Goal: Download file/media

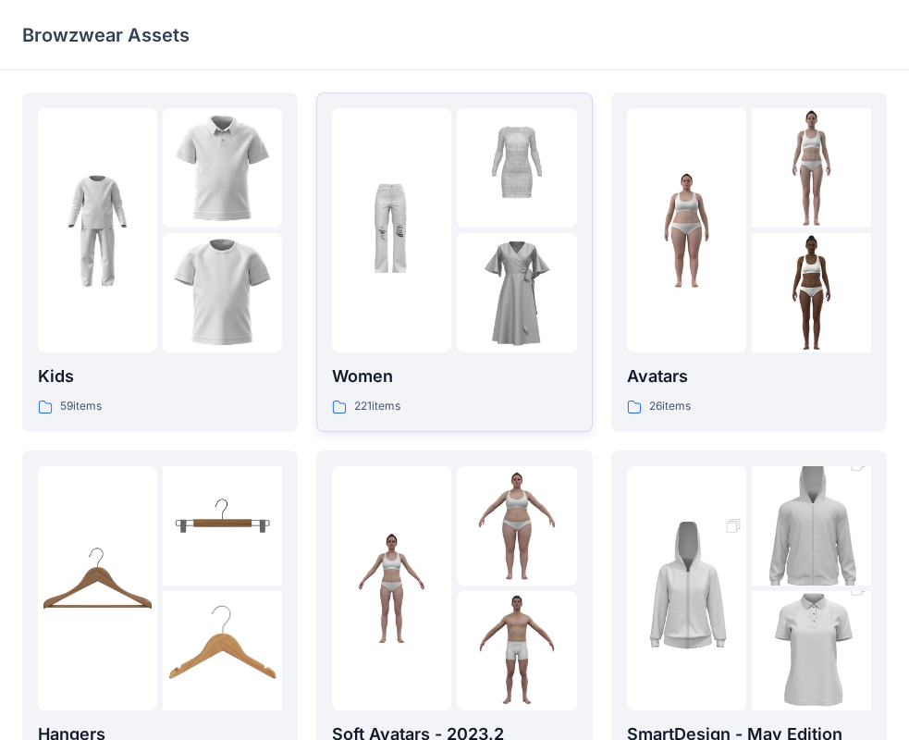
click at [457, 329] on img at bounding box center [516, 292] width 119 height 119
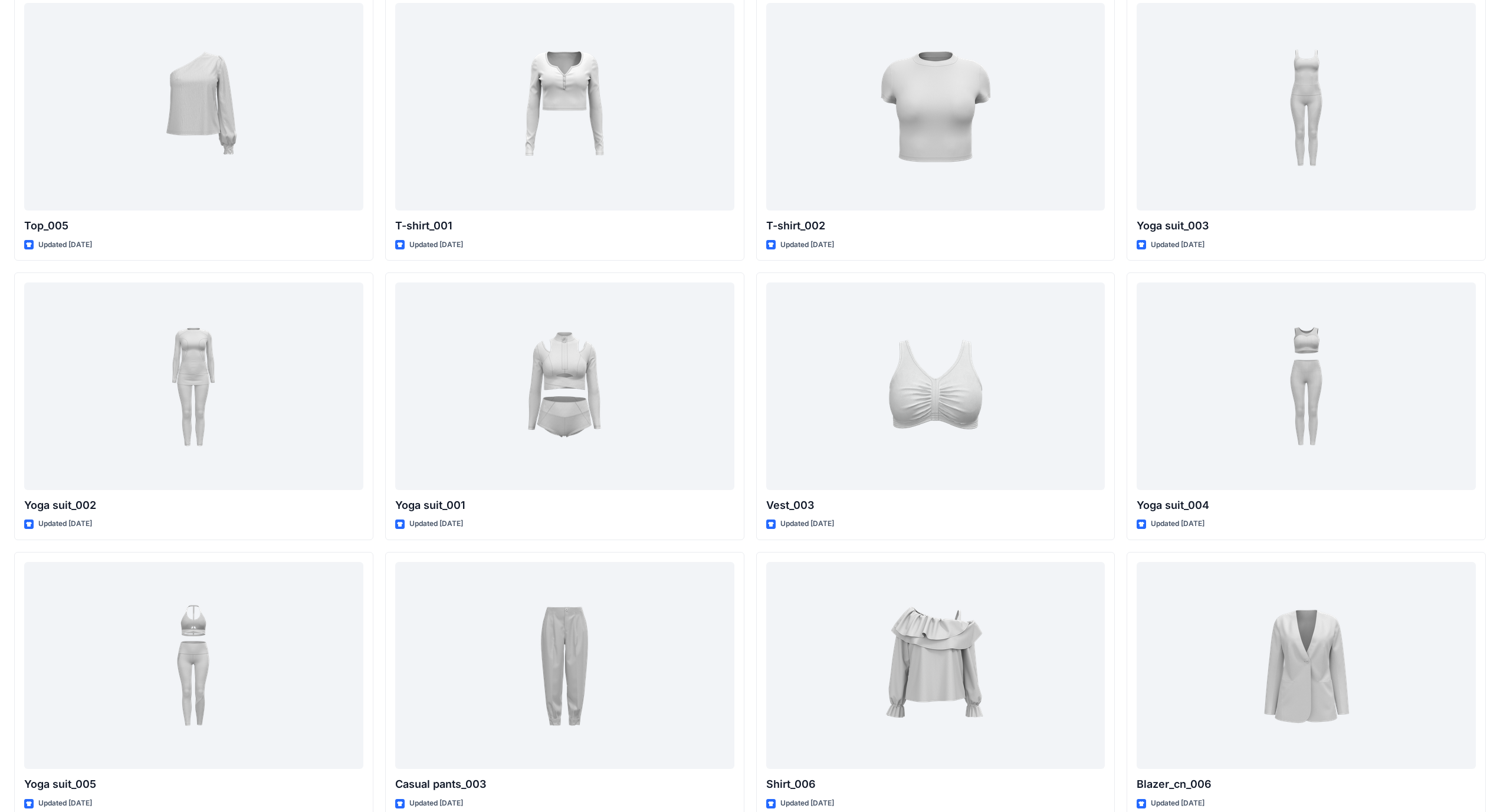
scroll to position [6487, 0]
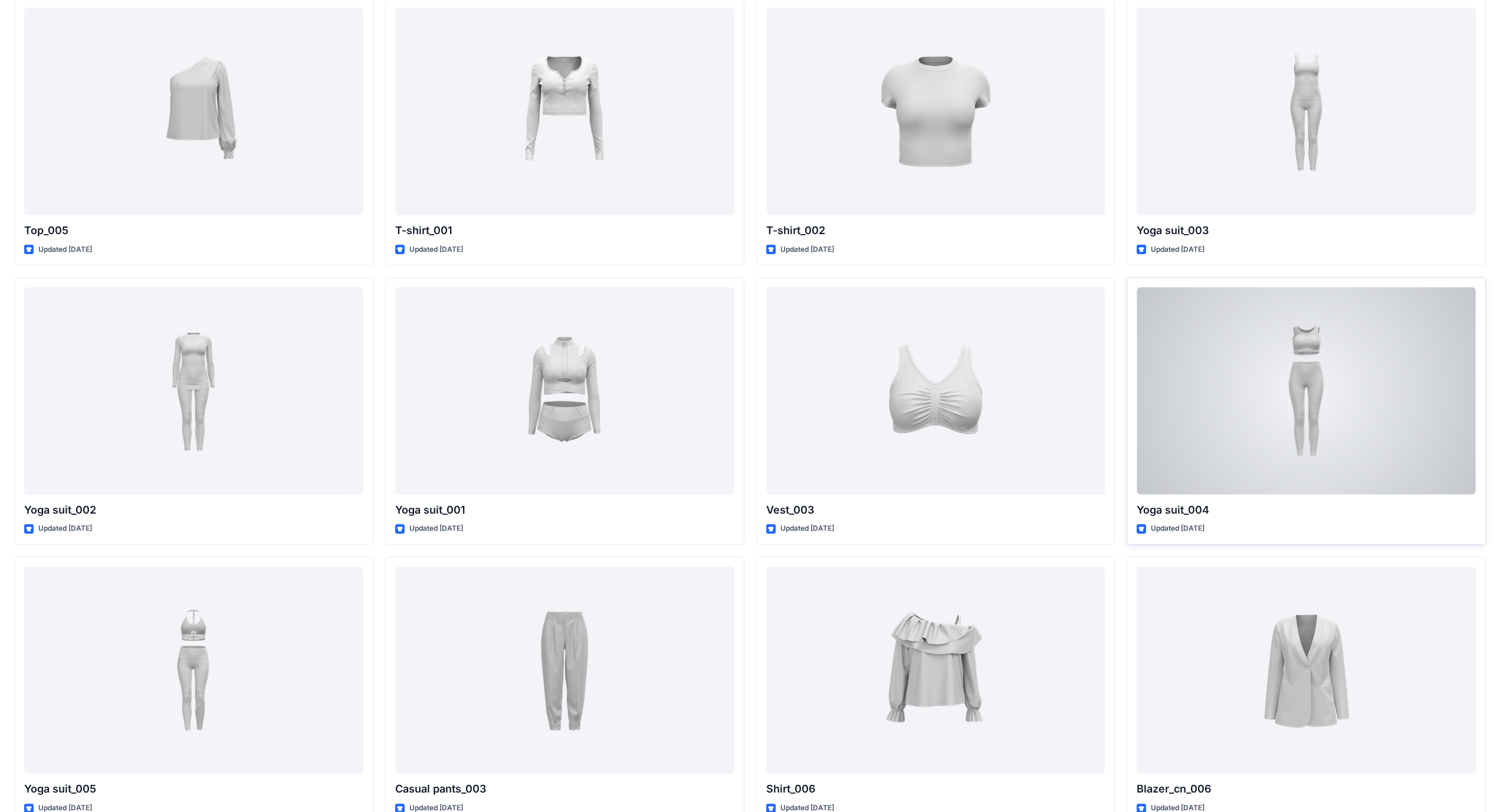
click at [589, 374] on div at bounding box center [1306, 390] width 339 height 207
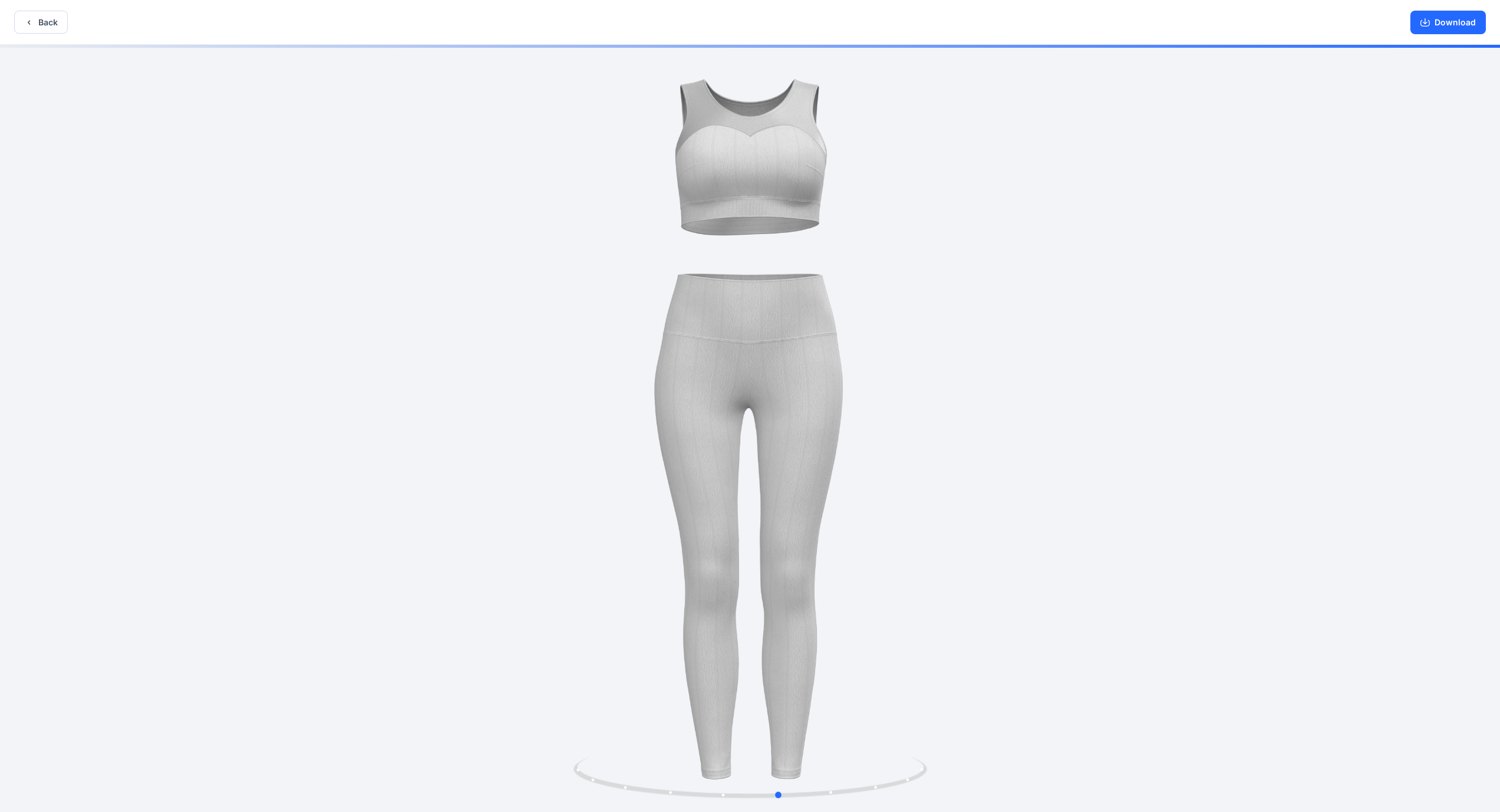
drag, startPoint x: 829, startPoint y: 790, endPoint x: 860, endPoint y: 723, distance: 73.8
click at [589, 471] on div at bounding box center [750, 429] width 1500 height 769
click at [589, 28] on button "Download" at bounding box center [1448, 22] width 75 height 24
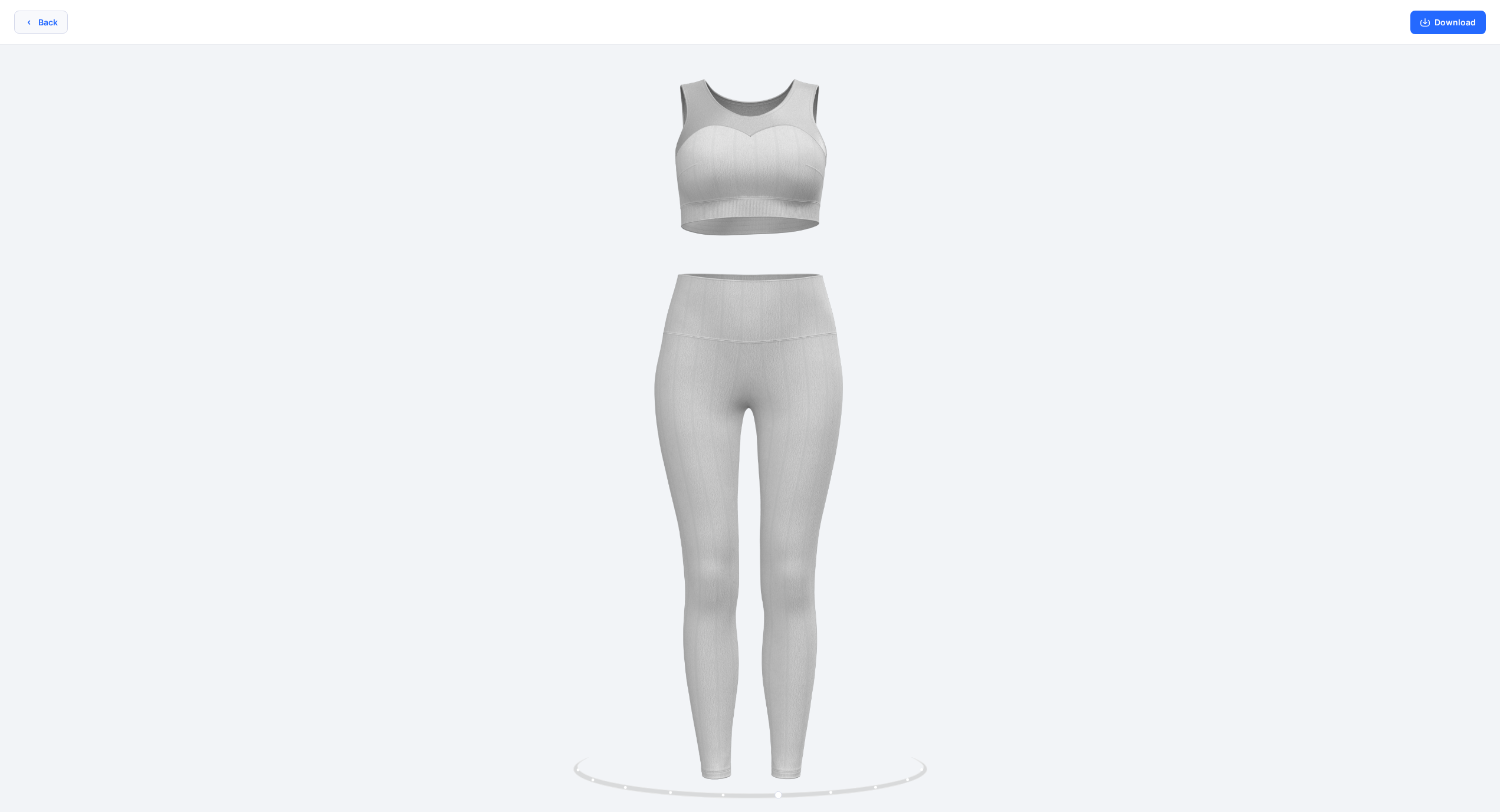
click at [45, 22] on button "Back" at bounding box center [41, 22] width 54 height 23
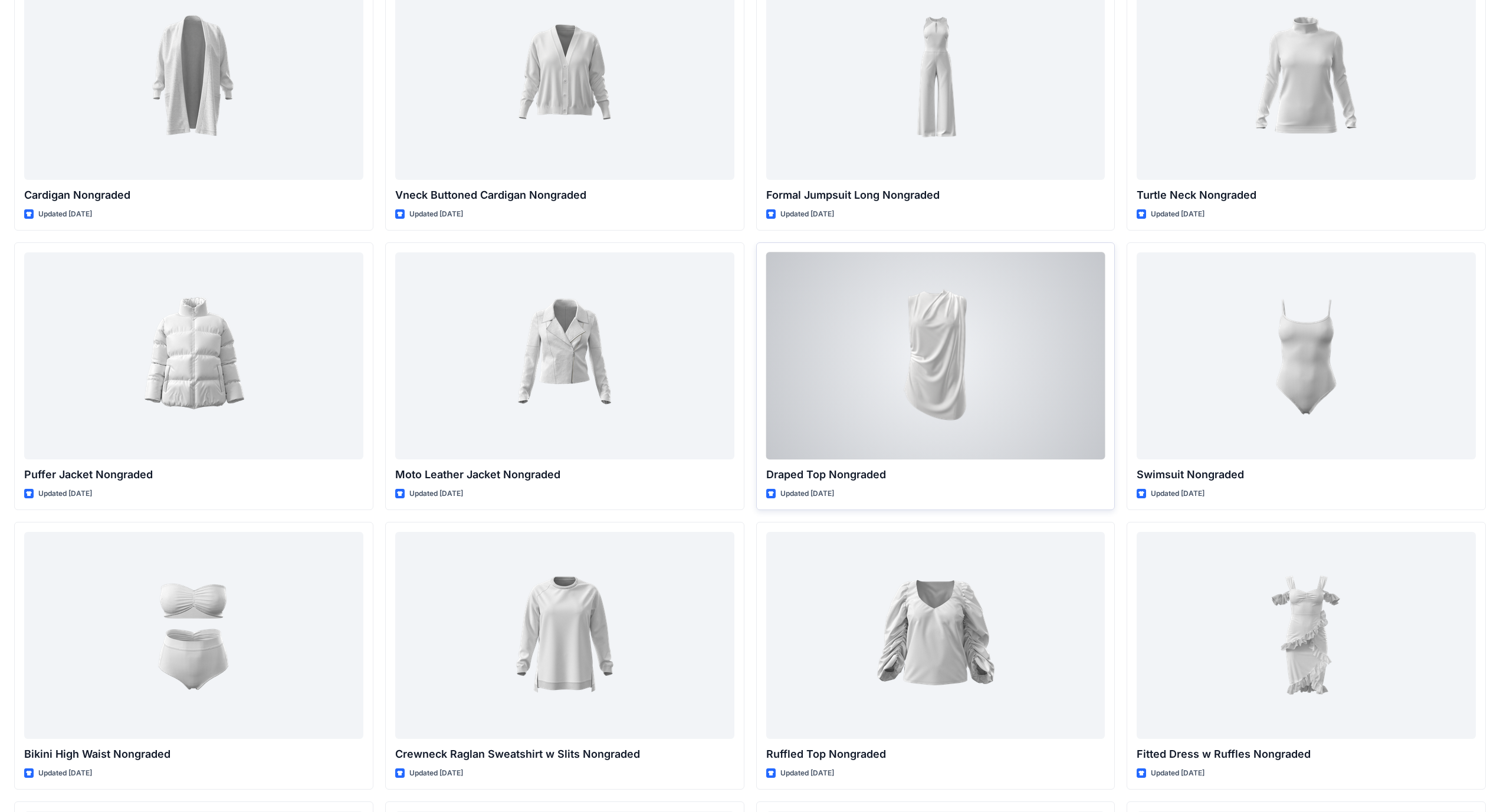
scroll to position [11675, 0]
